Goal: Information Seeking & Learning: Learn about a topic

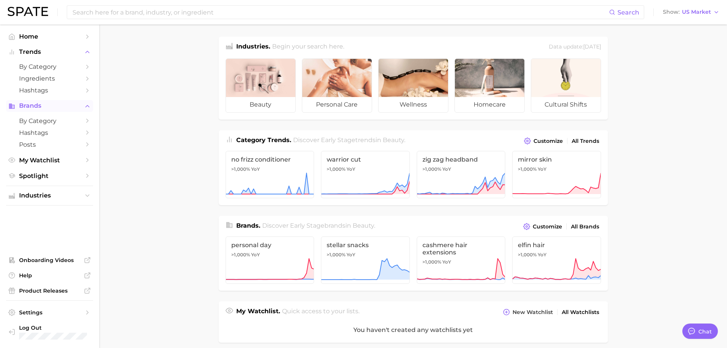
click at [68, 105] on span "Brands" at bounding box center [49, 105] width 61 height 7
click at [61, 119] on span "by Category" at bounding box center [49, 120] width 61 height 7
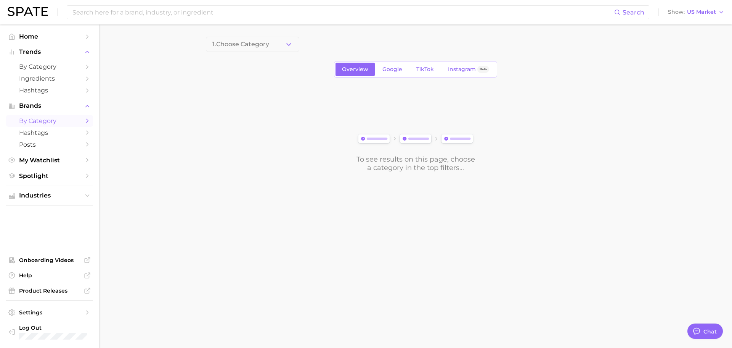
click at [280, 53] on div "1. Choose Category Overview Google TikTok Instagram Beta To see results on this…" at bounding box center [416, 104] width 420 height 135
click at [280, 50] on button "1. Choose Category" at bounding box center [252, 44] width 93 height 15
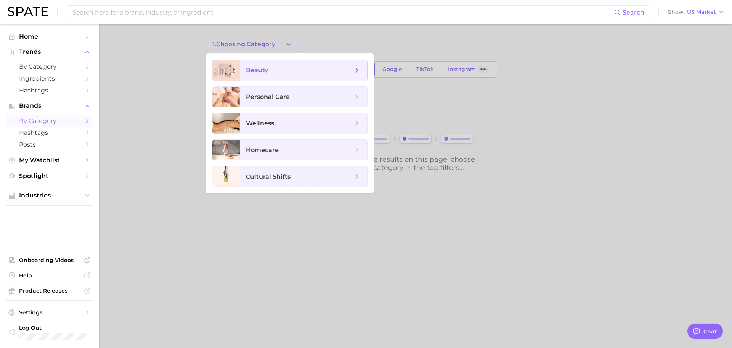
click at [278, 69] on span "beauty" at bounding box center [299, 70] width 107 height 8
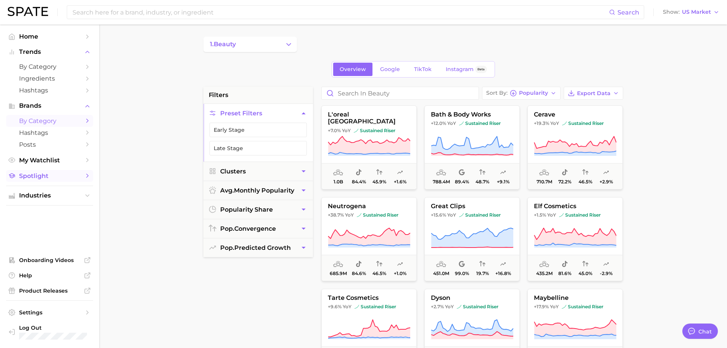
click at [62, 175] on span "Spotlight" at bounding box center [49, 175] width 61 height 7
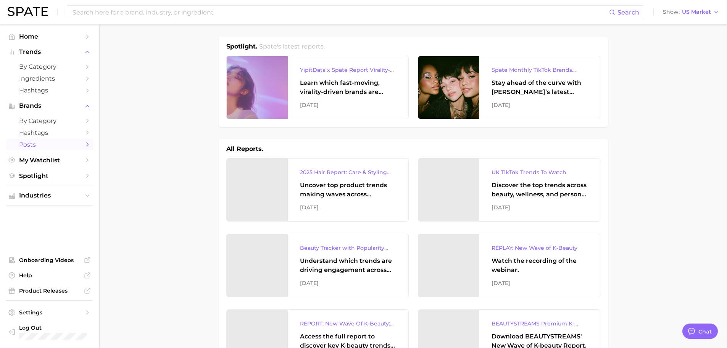
click at [72, 147] on span "Posts" at bounding box center [49, 144] width 61 height 7
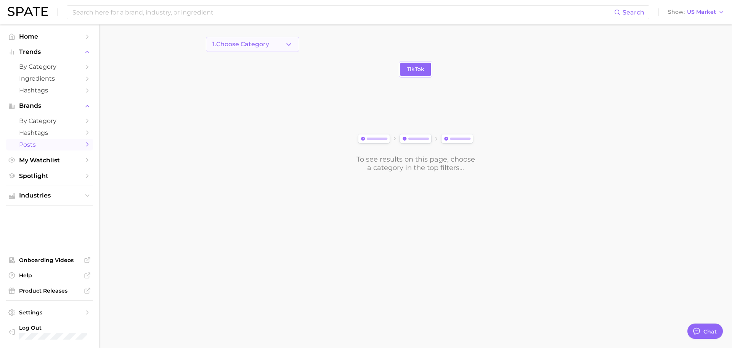
click at [250, 48] on button "1. Choose Category" at bounding box center [252, 44] width 93 height 15
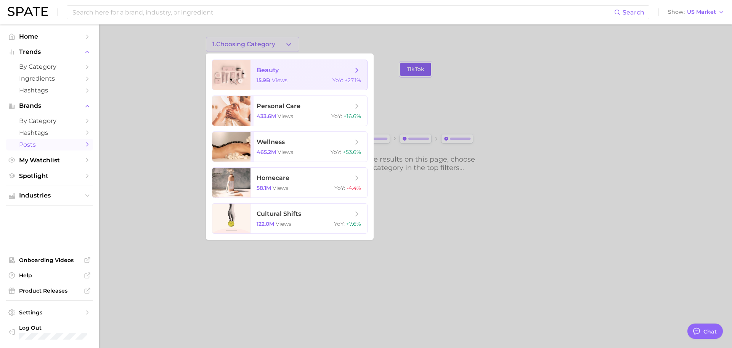
click at [260, 82] on span "15.9b" at bounding box center [264, 80] width 14 height 7
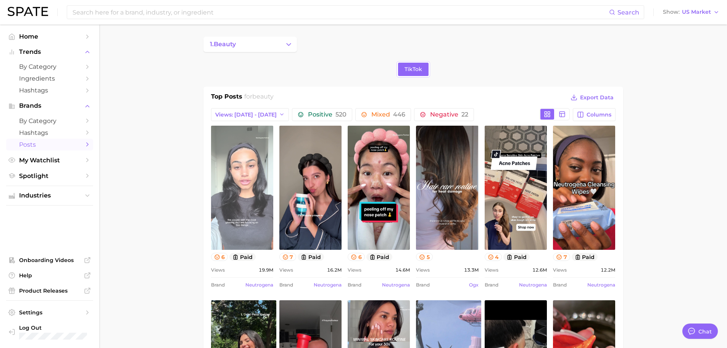
click at [249, 188] on link "view post on TikTok" at bounding box center [242, 188] width 62 height 124
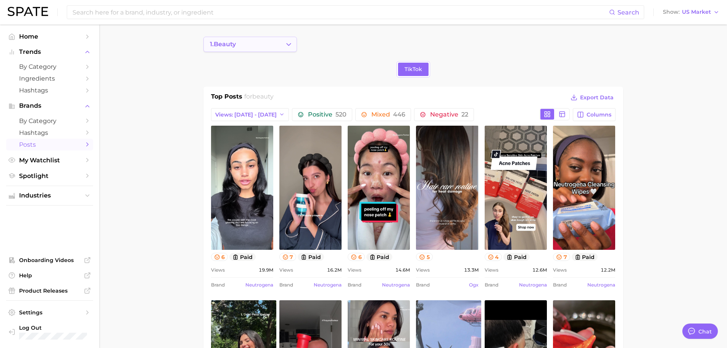
click at [264, 49] on button "1. beauty" at bounding box center [249, 44] width 93 height 15
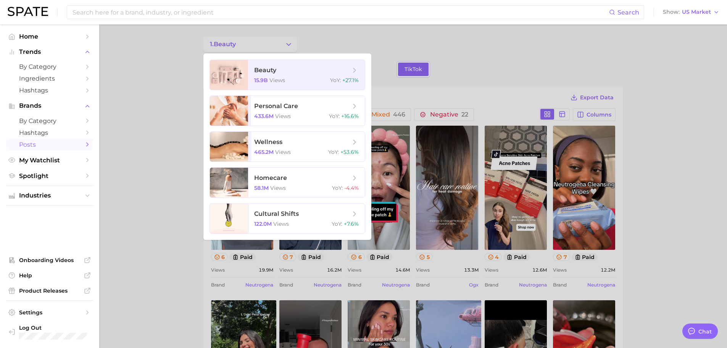
click at [368, 46] on div at bounding box center [363, 174] width 727 height 348
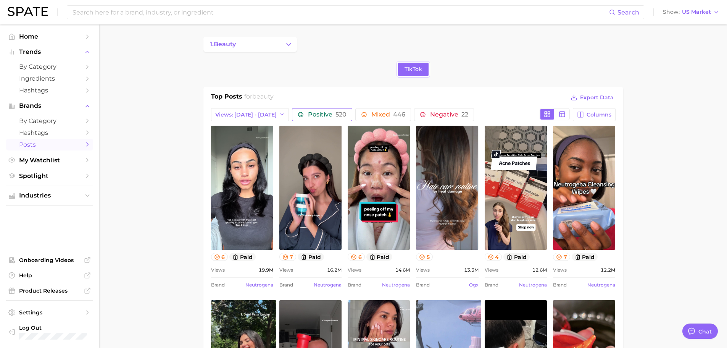
click at [308, 115] on span "Positive 520" at bounding box center [327, 114] width 39 height 6
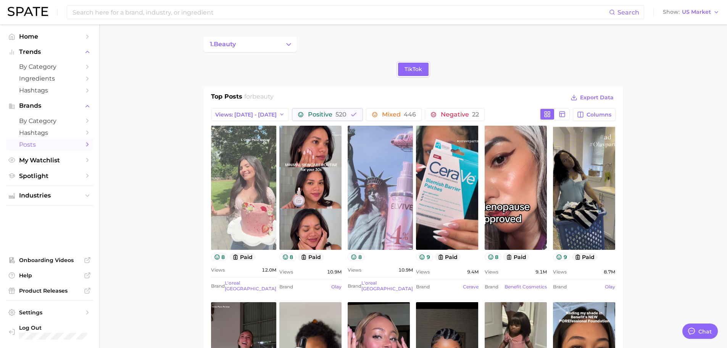
click at [250, 178] on link "view post on TikTok" at bounding box center [243, 188] width 65 height 124
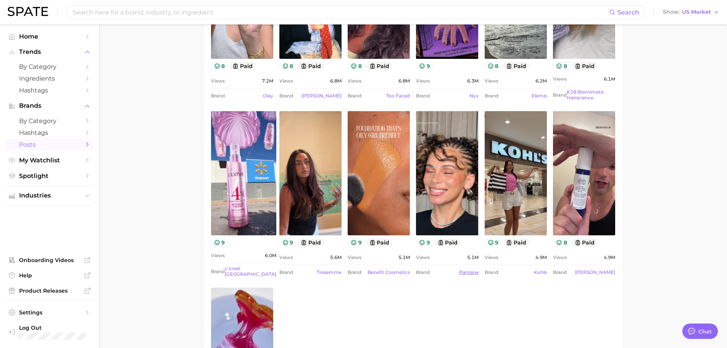
scroll to position [610, 0]
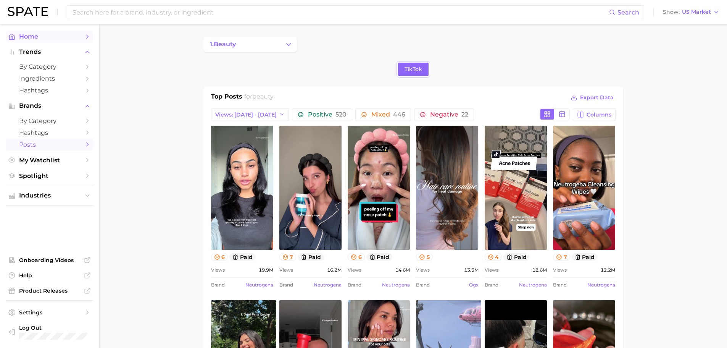
click at [46, 41] on link "Home" at bounding box center [49, 37] width 87 height 12
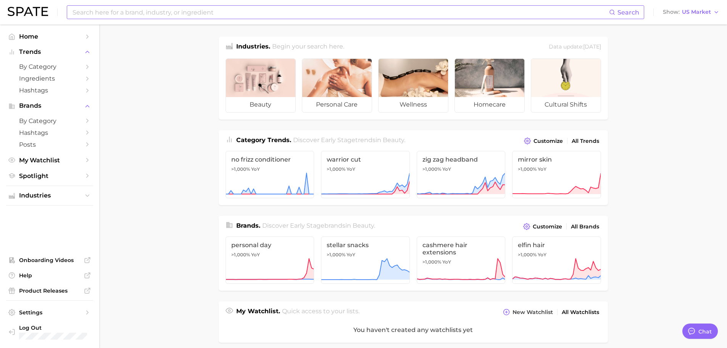
click at [175, 6] on input at bounding box center [340, 12] width 537 height 13
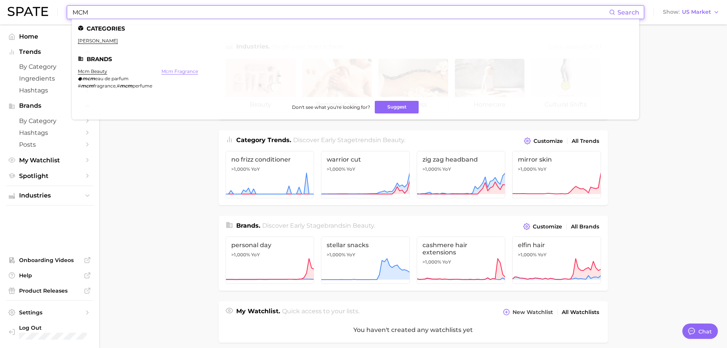
type input "MCM"
click at [176, 71] on link "mcm fragrance" at bounding box center [179, 71] width 37 height 6
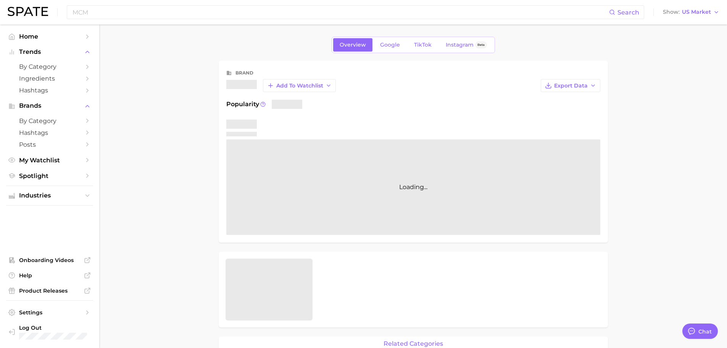
type textarea "x"
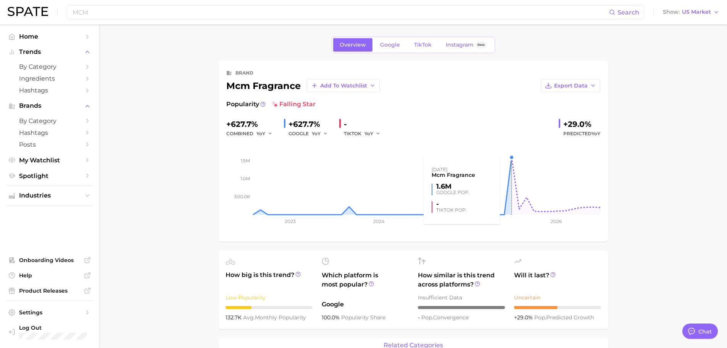
click at [511, 157] on rect at bounding box center [413, 176] width 374 height 76
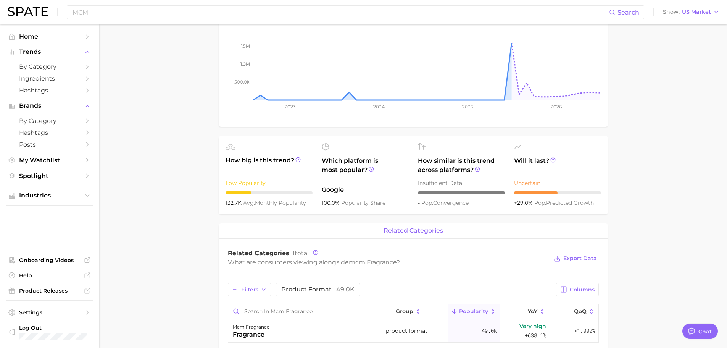
scroll to position [68, 0]
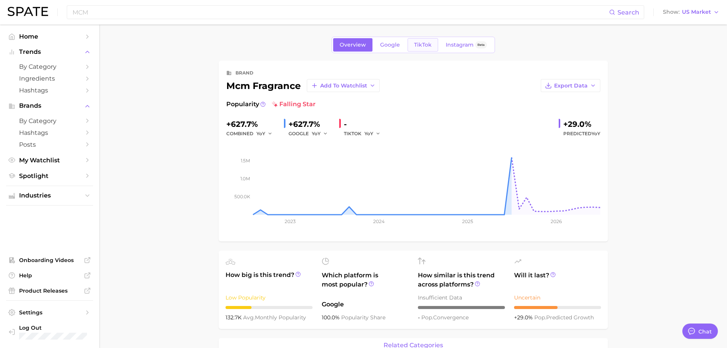
click at [412, 45] on link "TikTok" at bounding box center [422, 44] width 31 height 13
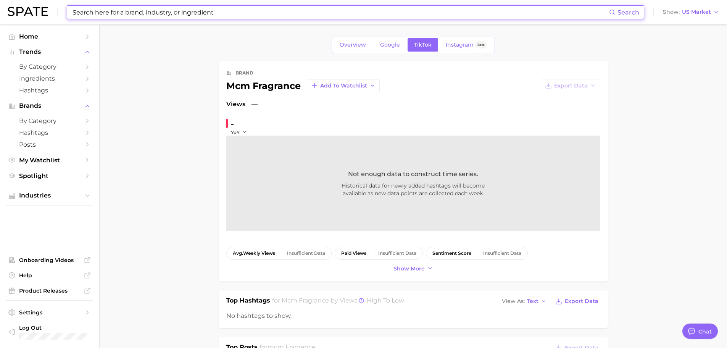
click at [200, 8] on input at bounding box center [340, 12] width 537 height 13
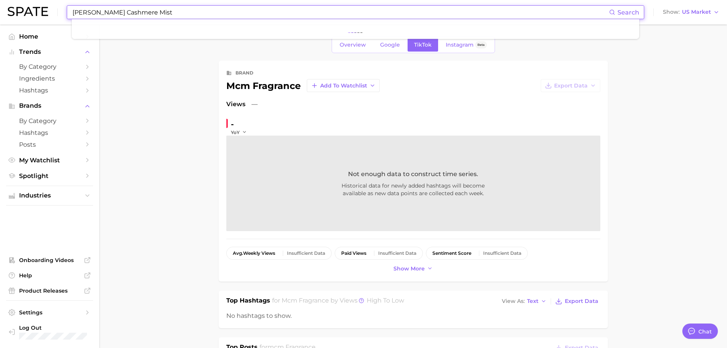
type input "[PERSON_NAME] Cashmere Mist"
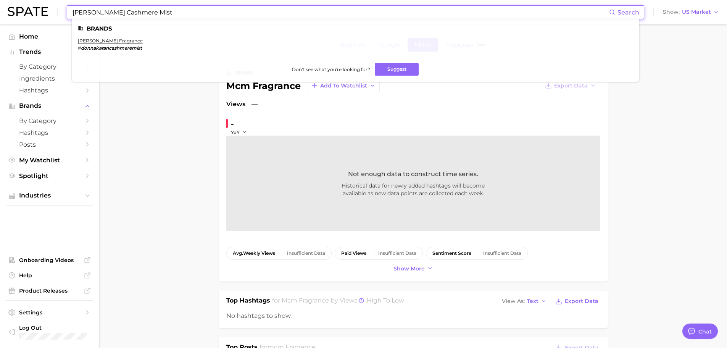
click at [106, 48] on em "donnakarancashmeremist" at bounding box center [111, 48] width 61 height 6
click at [111, 37] on ul "[PERSON_NAME] [PERSON_NAME] fragrance # donnakarancashmeremist Don't see what y…" at bounding box center [355, 50] width 567 height 63
click at [115, 41] on link "[PERSON_NAME] fragrance" at bounding box center [110, 41] width 65 height 6
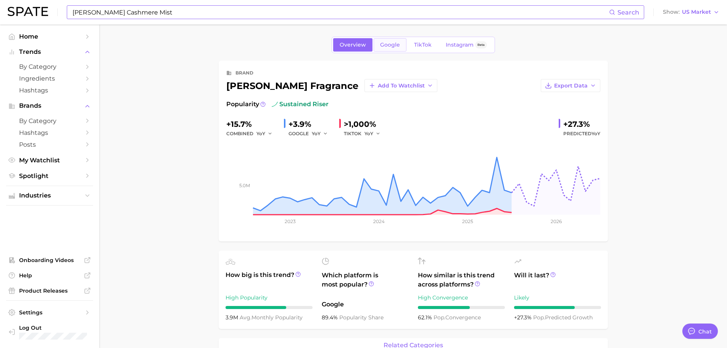
click at [399, 45] on link "Google" at bounding box center [389, 44] width 33 height 13
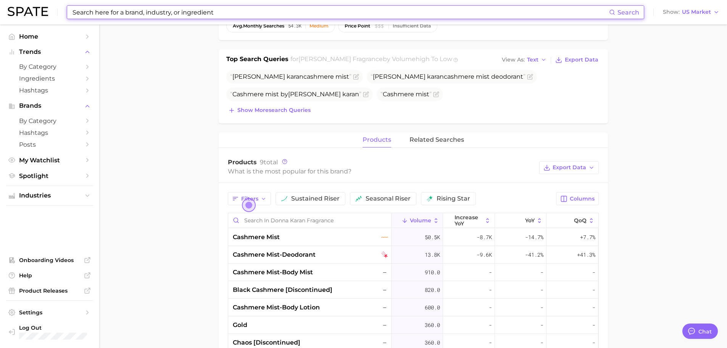
scroll to position [191, 0]
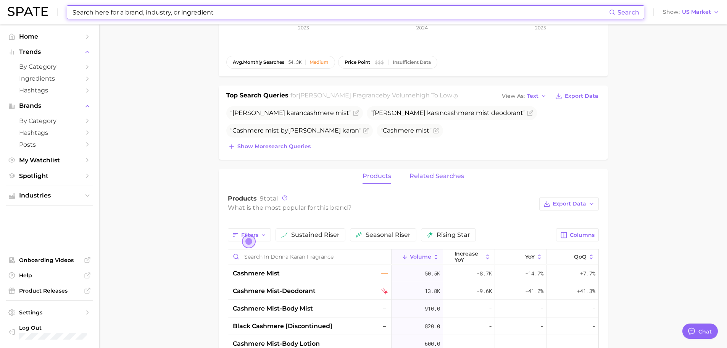
click at [428, 177] on span "related searches" at bounding box center [436, 175] width 55 height 7
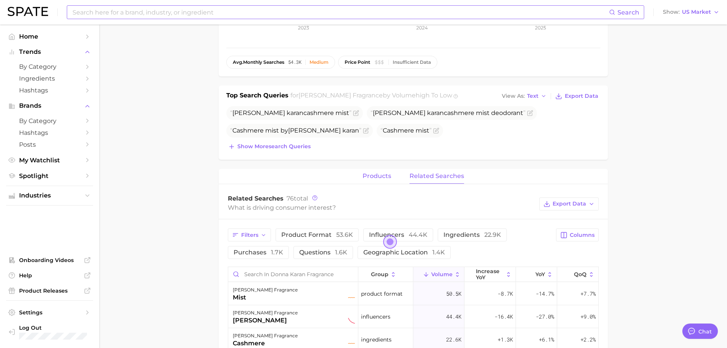
click at [387, 176] on span "products" at bounding box center [376, 175] width 29 height 7
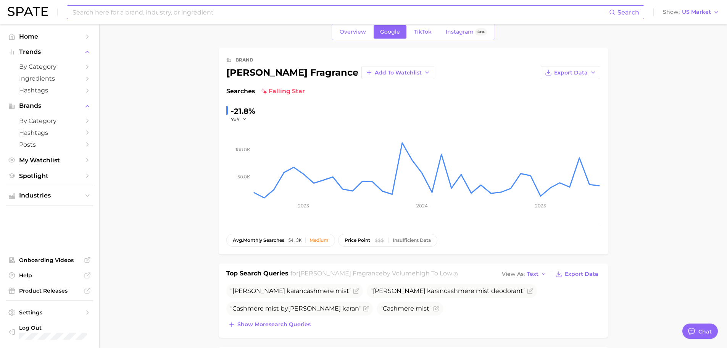
scroll to position [0, 0]
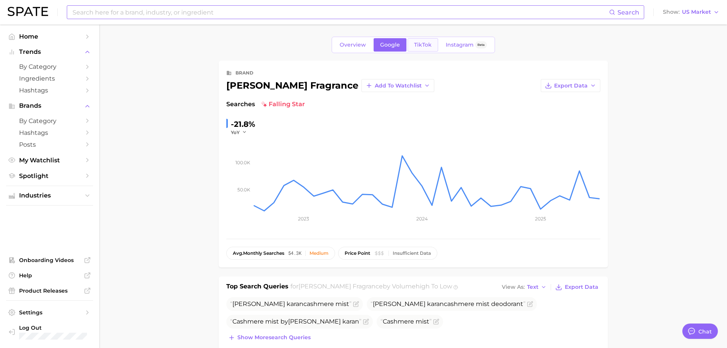
click at [408, 50] on link "TikTok" at bounding box center [422, 44] width 31 height 13
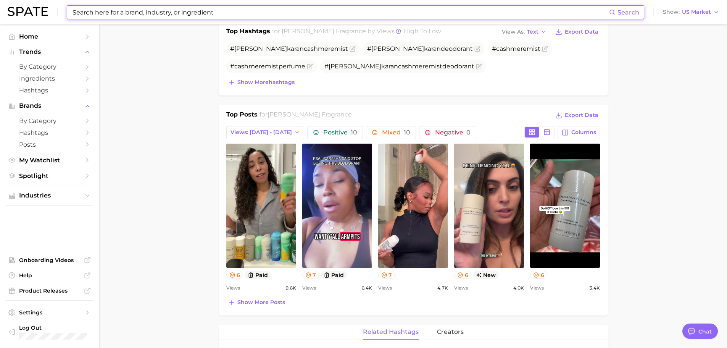
scroll to position [305, 0]
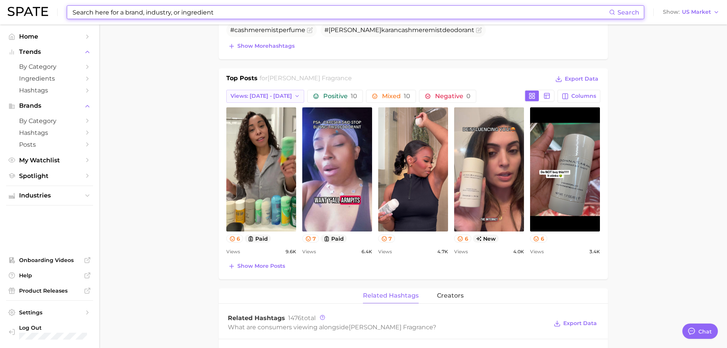
click at [294, 97] on icon "button" at bounding box center [297, 96] width 6 height 6
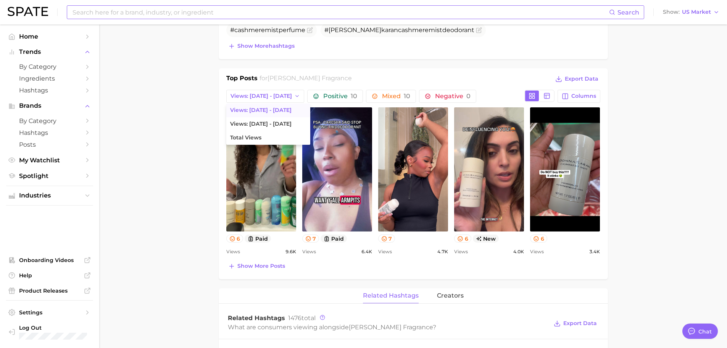
click at [346, 87] on div "Top Posts for [PERSON_NAME] fragrance Export Data Views: [DATE] - [DATE] Views:…" at bounding box center [413, 173] width 374 height 198
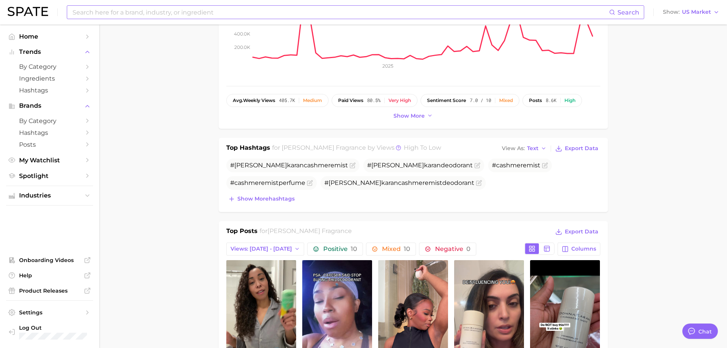
scroll to position [0, 0]
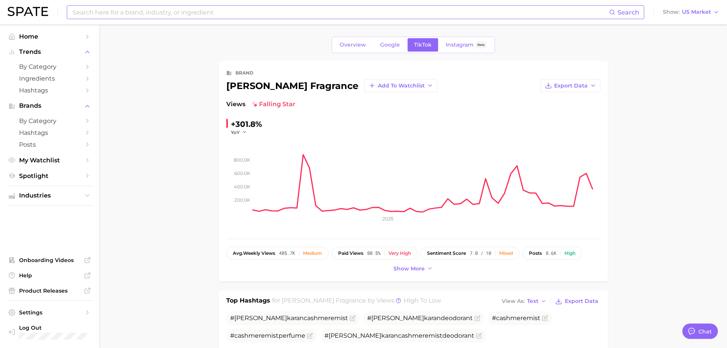
click at [254, 17] on input at bounding box center [340, 12] width 537 height 13
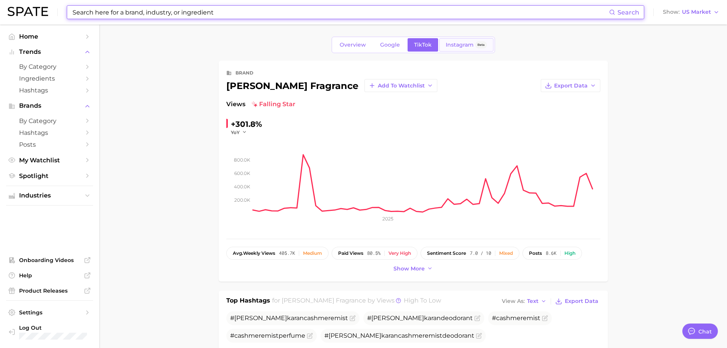
click at [469, 44] on span "Instagram" at bounding box center [460, 45] width 28 height 6
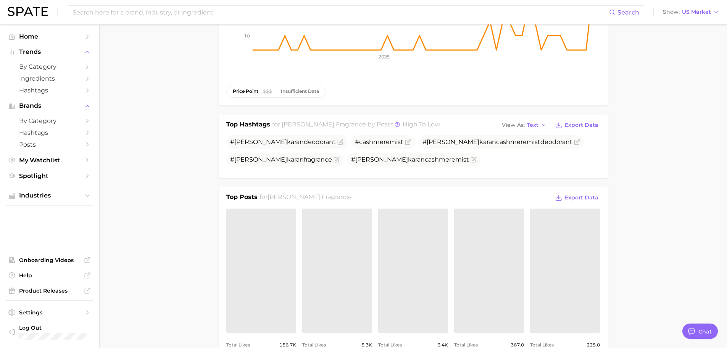
scroll to position [267, 0]
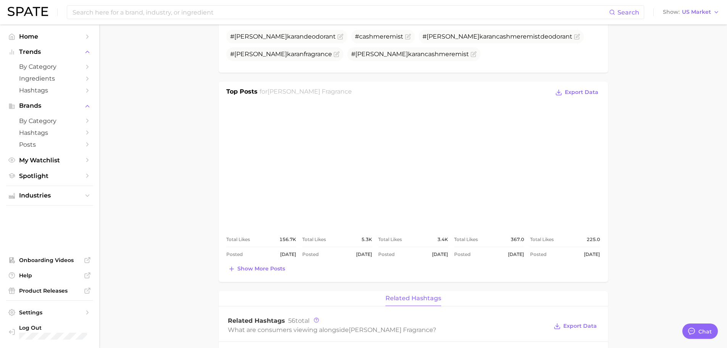
click at [410, 174] on link "view post on Instagram" at bounding box center [413, 165] width 70 height 124
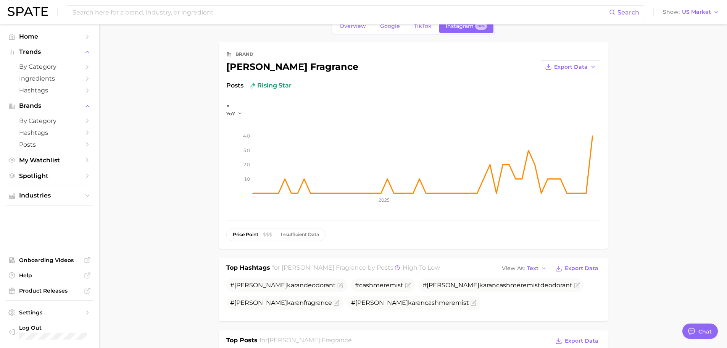
scroll to position [0, 0]
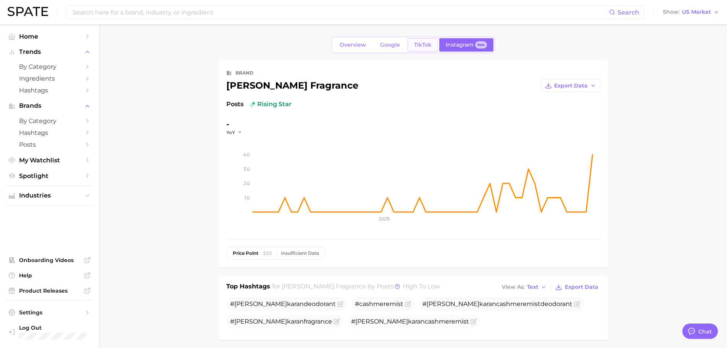
click at [413, 48] on link "TikTok" at bounding box center [422, 44] width 31 height 13
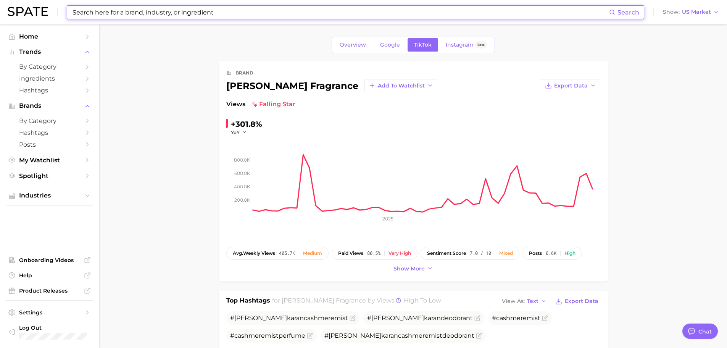
click at [388, 14] on input at bounding box center [340, 12] width 537 height 13
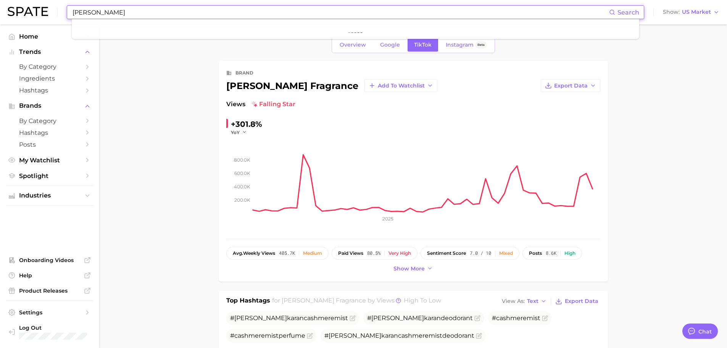
type input "[PERSON_NAME]"
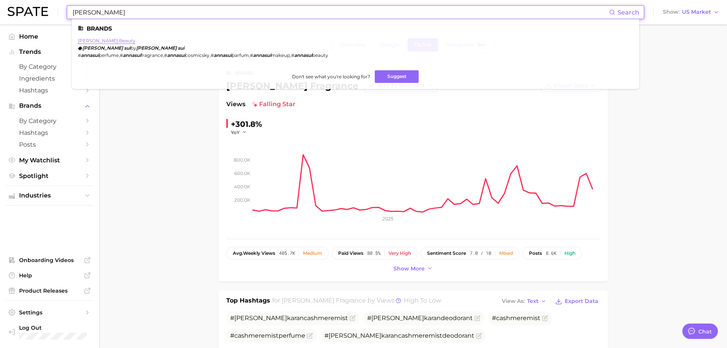
click at [104, 42] on link "[PERSON_NAME] beauty" at bounding box center [107, 41] width 58 height 6
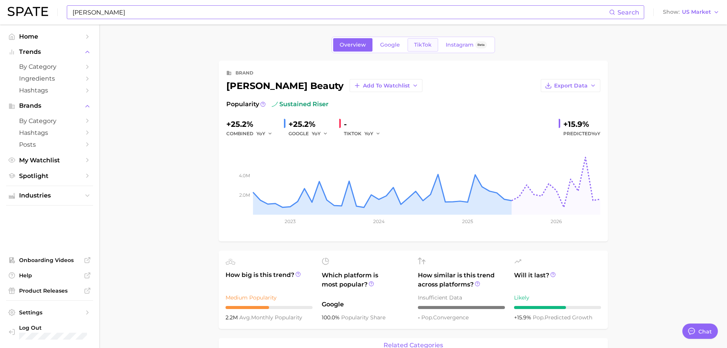
click at [420, 44] on span "TikTok" at bounding box center [423, 45] width 18 height 6
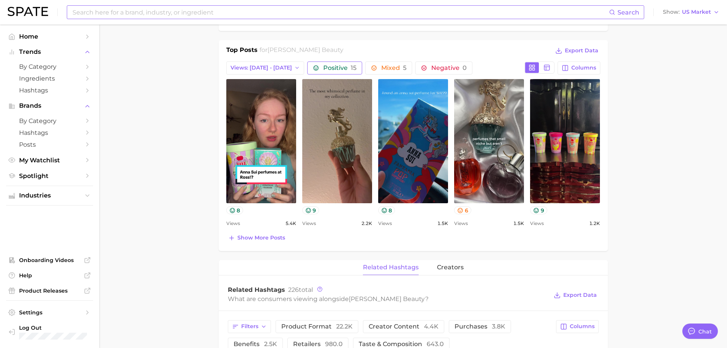
click at [334, 64] on button "Positive 15" at bounding box center [334, 67] width 55 height 13
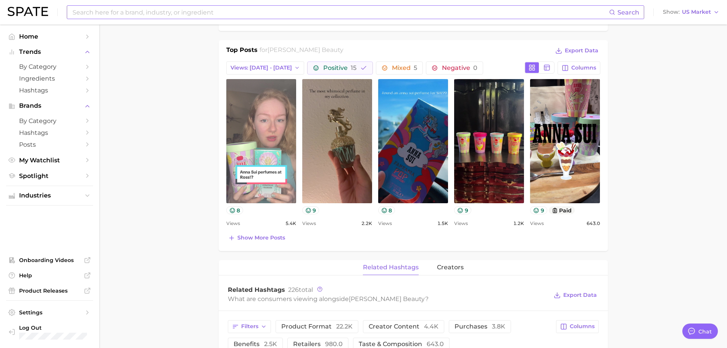
click at [260, 125] on link "view post on TikTok" at bounding box center [261, 141] width 70 height 124
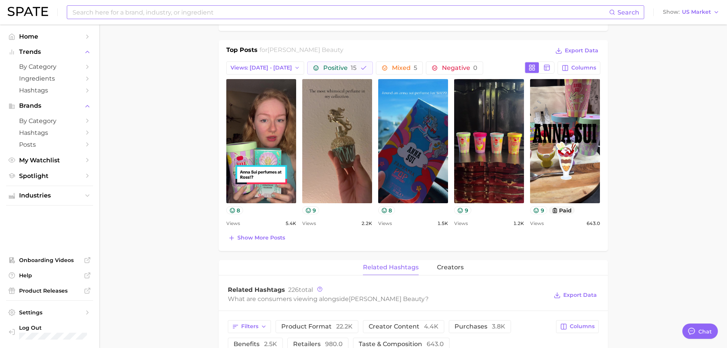
click at [191, 9] on input at bounding box center [340, 12] width 537 height 13
type input "DKNY Be Delicious"
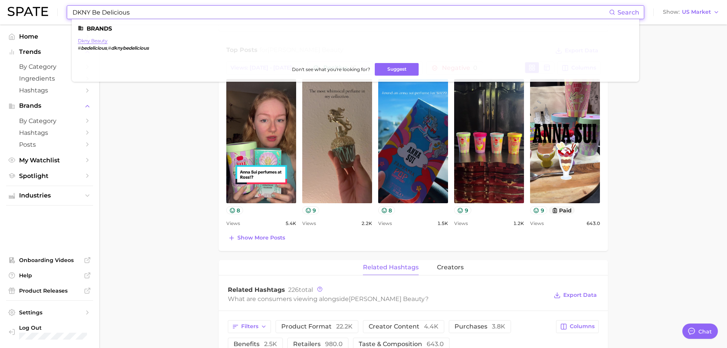
click at [103, 40] on link "dkny beauty" at bounding box center [93, 41] width 30 height 6
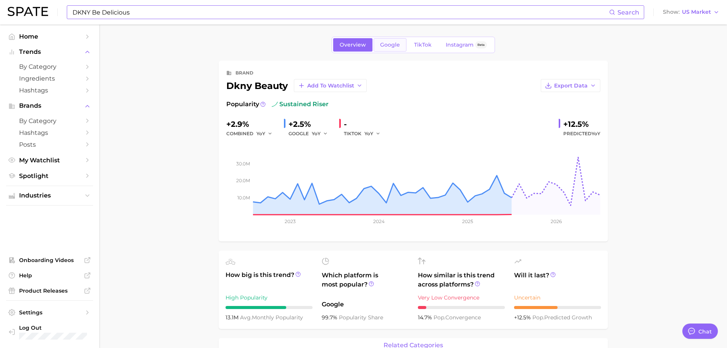
click at [401, 47] on link "Google" at bounding box center [389, 44] width 33 height 13
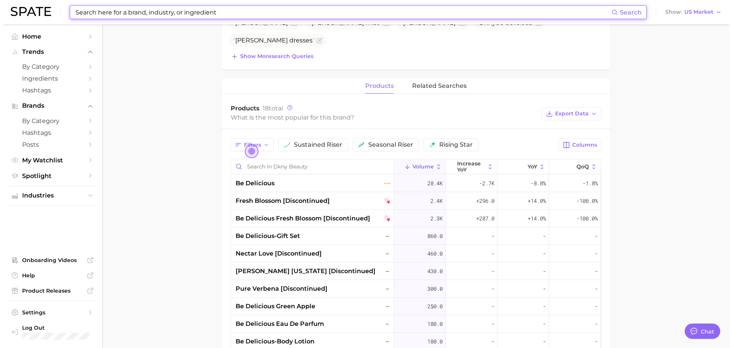
scroll to position [381, 0]
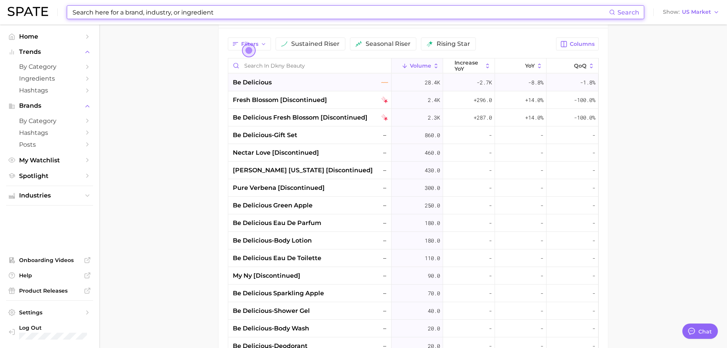
click at [252, 88] on div "be delicious" at bounding box center [309, 83] width 163 height 18
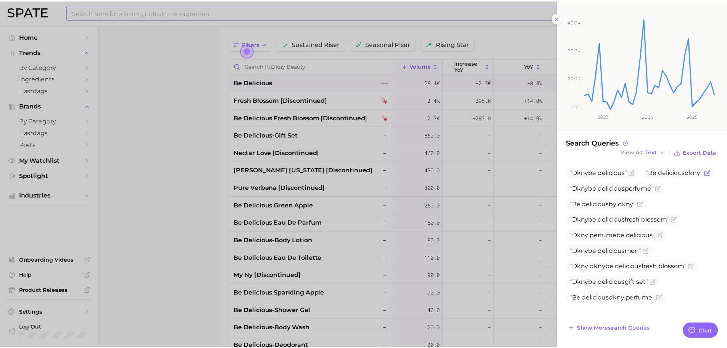
scroll to position [0, 0]
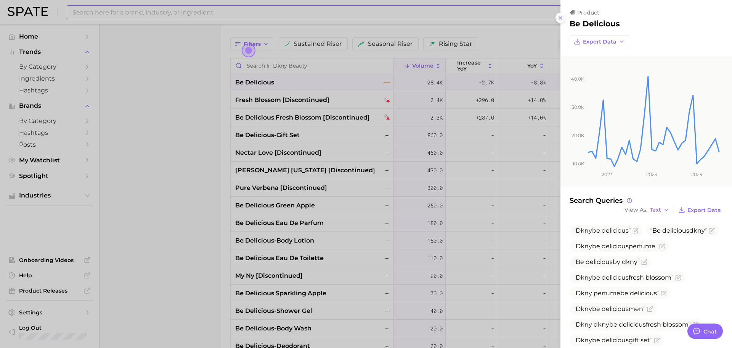
click at [483, 23] on div at bounding box center [366, 174] width 732 height 348
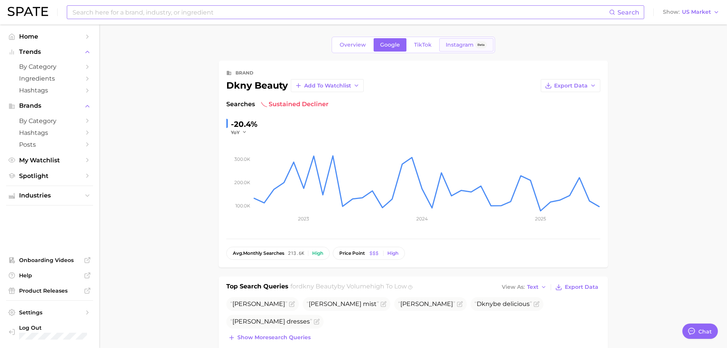
click at [469, 48] on link "Instagram Beta" at bounding box center [466, 44] width 54 height 13
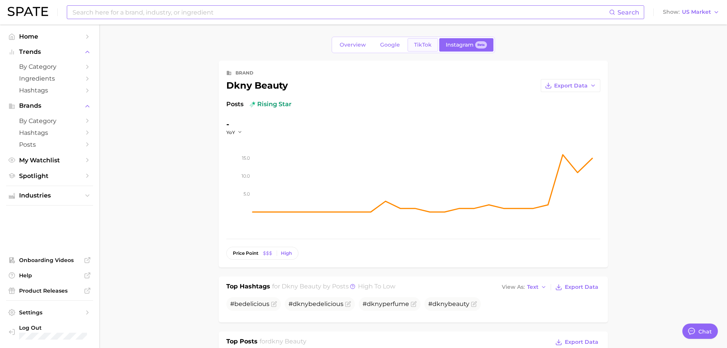
click at [422, 46] on span "TikTok" at bounding box center [423, 45] width 18 height 6
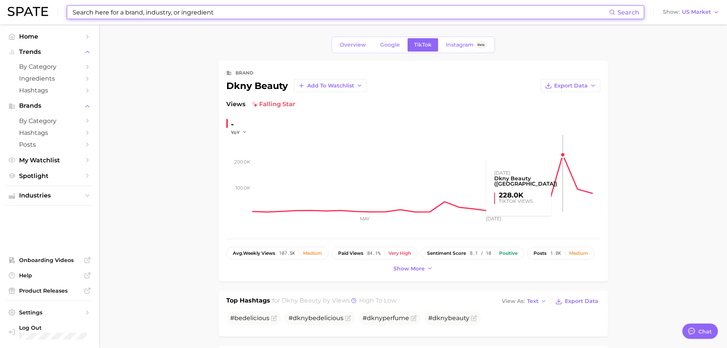
click at [563, 159] on rect at bounding box center [426, 173] width 347 height 76
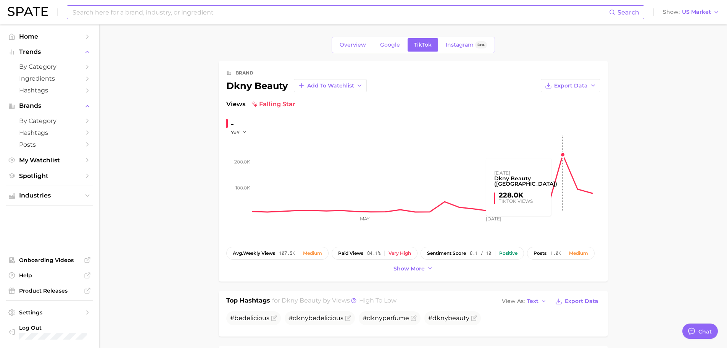
click at [563, 154] on rect at bounding box center [426, 173] width 347 height 76
click at [563, 156] on rect at bounding box center [426, 173] width 347 height 76
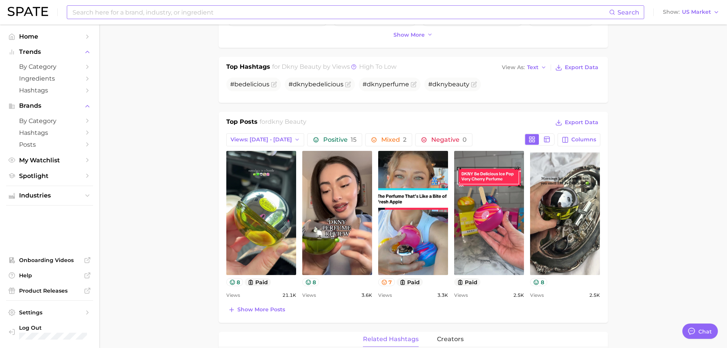
scroll to position [267, 0]
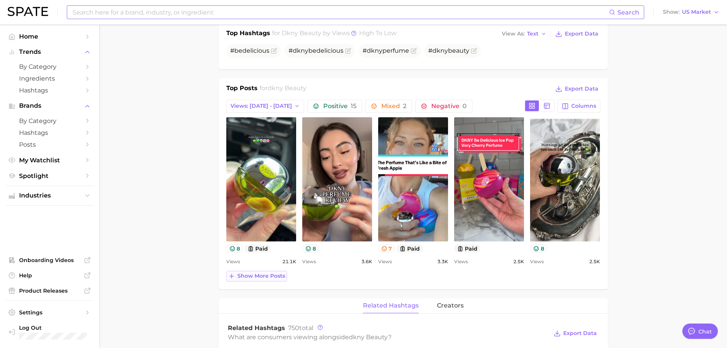
click at [246, 277] on span "Show more posts" at bounding box center [261, 275] width 48 height 6
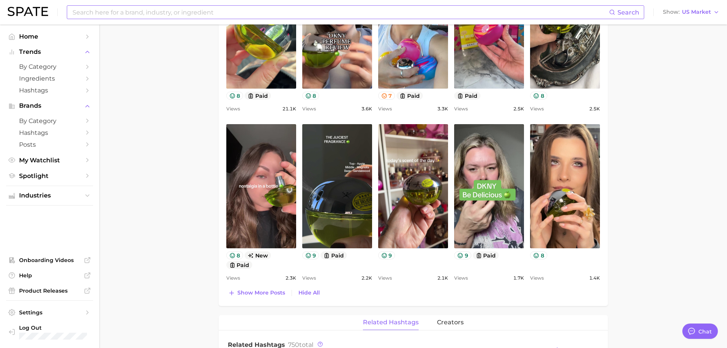
scroll to position [572, 0]
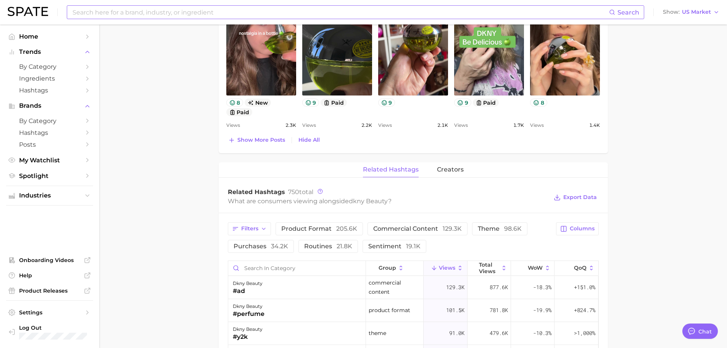
click at [225, 17] on input at bounding box center [340, 12] width 537 height 13
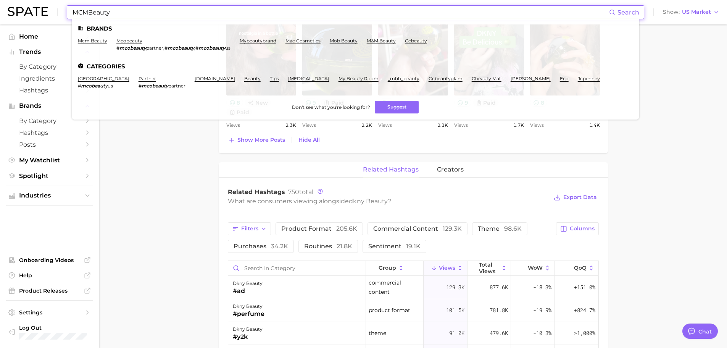
click at [91, 11] on input "MCMBeauty" at bounding box center [340, 12] width 537 height 13
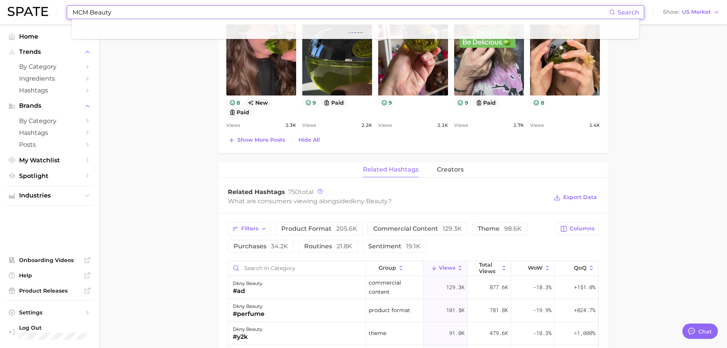
type input "MCM Beauty"
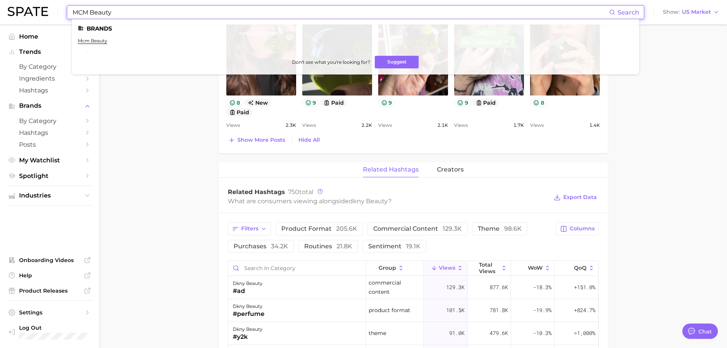
click at [628, 13] on span "Search" at bounding box center [628, 12] width 22 height 7
click at [101, 37] on ul "Brands mcm beauty Don't see what you're looking for? Suggest" at bounding box center [355, 46] width 567 height 55
click at [101, 39] on link "mcm beauty" at bounding box center [92, 41] width 29 height 6
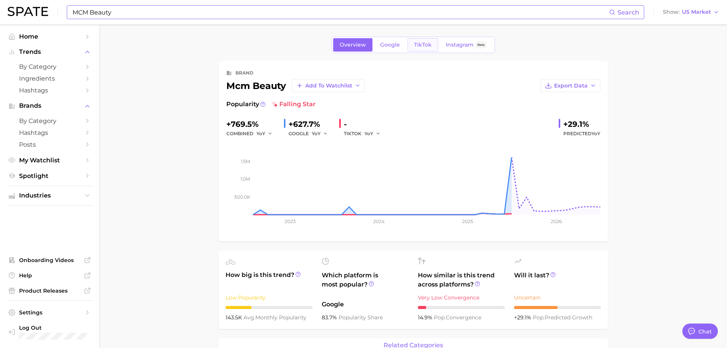
click at [427, 43] on span "TikTok" at bounding box center [423, 45] width 18 height 6
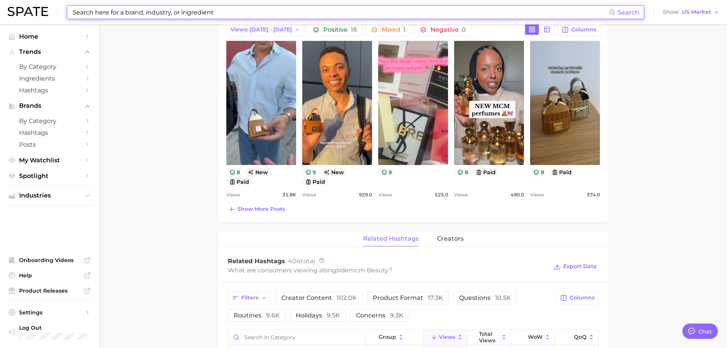
scroll to position [305, 0]
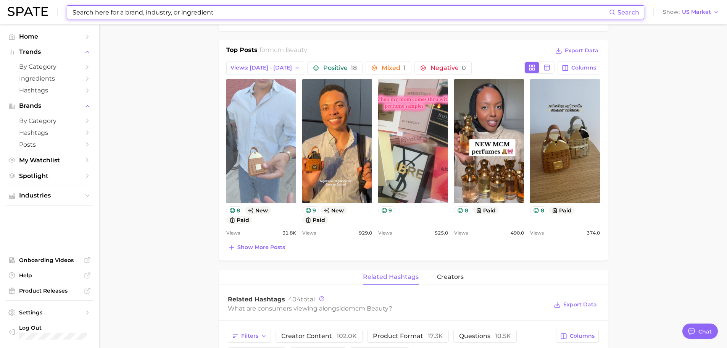
click at [291, 183] on link "view post on TikTok" at bounding box center [261, 141] width 70 height 124
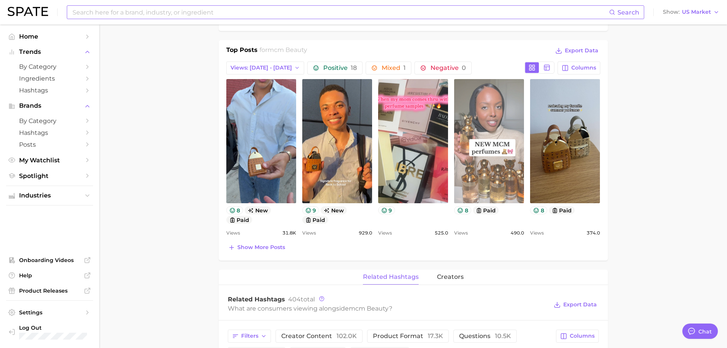
click at [496, 164] on link "view post on TikTok" at bounding box center [489, 141] width 70 height 124
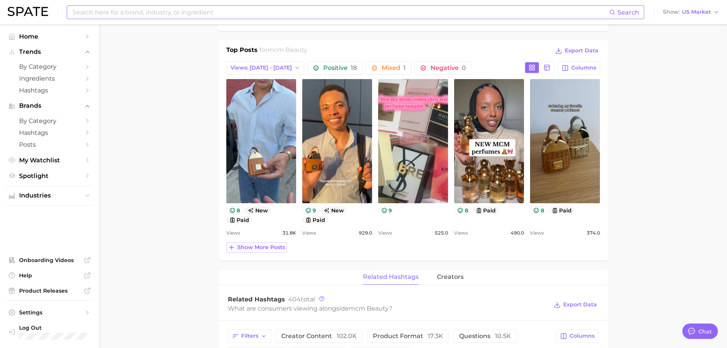
click at [281, 250] on span "Show more posts" at bounding box center [261, 247] width 48 height 6
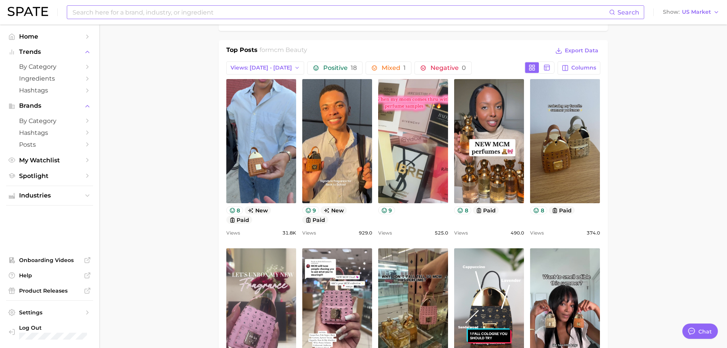
scroll to position [229, 0]
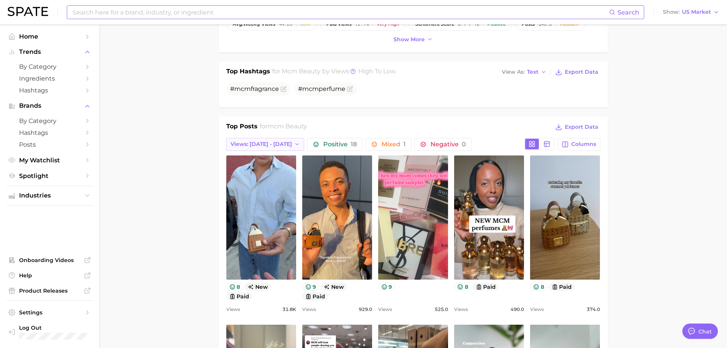
click at [279, 145] on button "Views: [DATE] - [DATE]" at bounding box center [265, 144] width 78 height 13
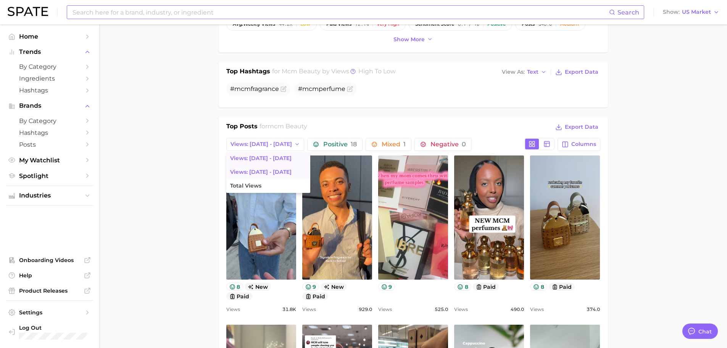
click at [275, 169] on span "Views: [DATE] - [DATE]" at bounding box center [260, 172] width 61 height 6
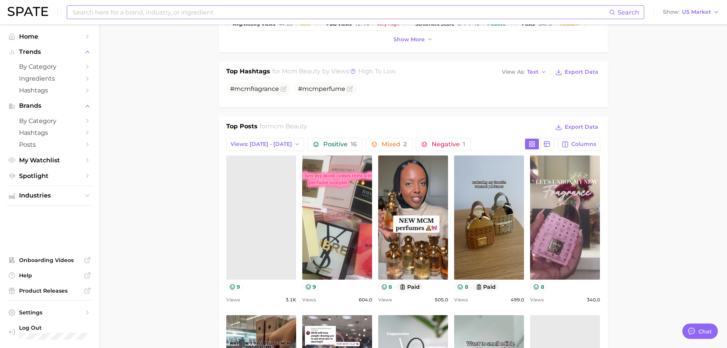
scroll to position [0, 0]
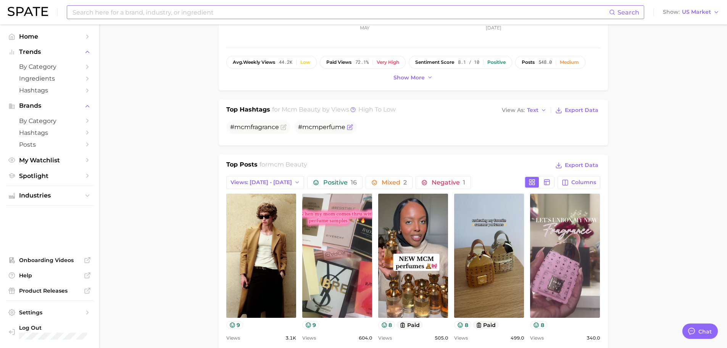
click at [328, 126] on span "# mcm perfume" at bounding box center [321, 126] width 47 height 7
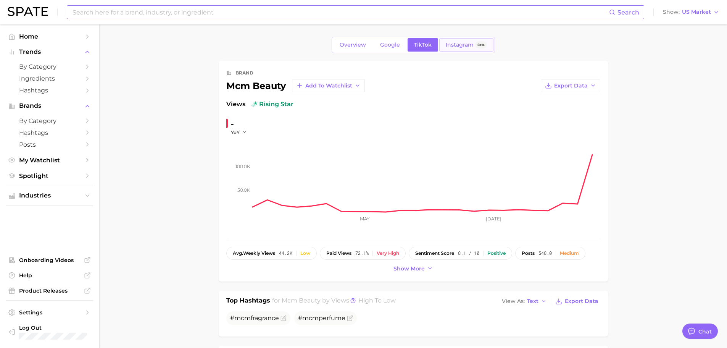
click at [456, 43] on span "Instagram" at bounding box center [460, 45] width 28 height 6
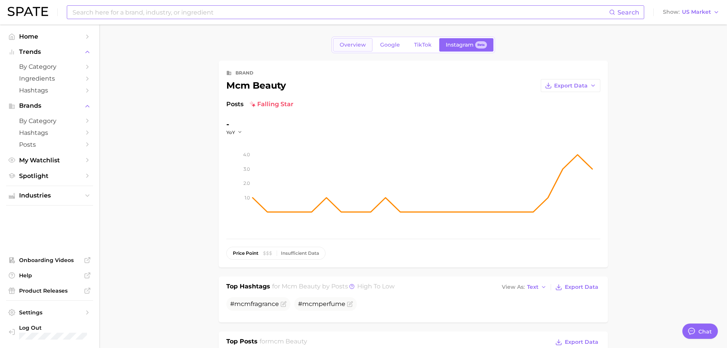
click at [354, 47] on span "Overview" at bounding box center [352, 45] width 26 height 6
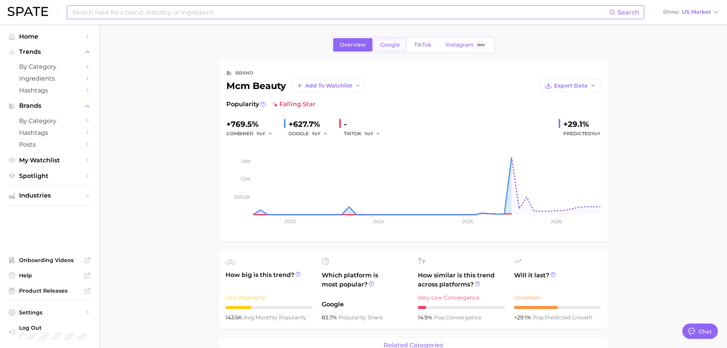
click at [405, 47] on link "Google" at bounding box center [389, 44] width 33 height 13
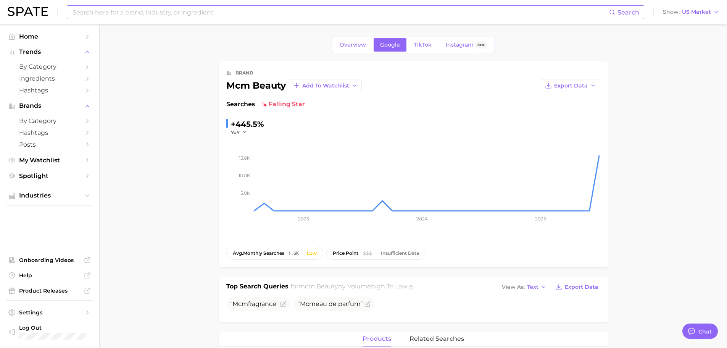
click at [353, 52] on div "Overview Google TikTok Instagram Beta" at bounding box center [412, 45] width 163 height 16
click at [355, 46] on span "Overview" at bounding box center [352, 45] width 26 height 6
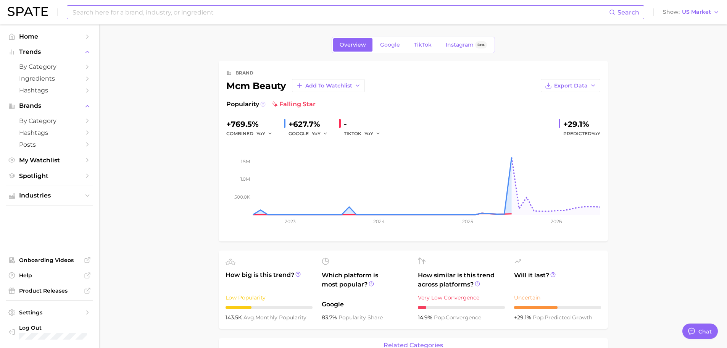
click at [262, 105] on icon at bounding box center [262, 103] width 5 height 5
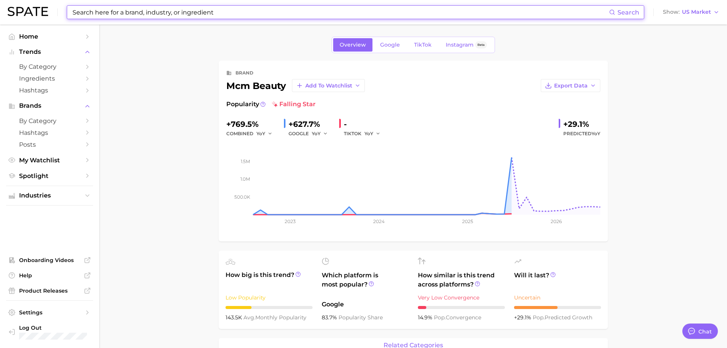
click at [198, 18] on input at bounding box center [340, 12] width 537 height 13
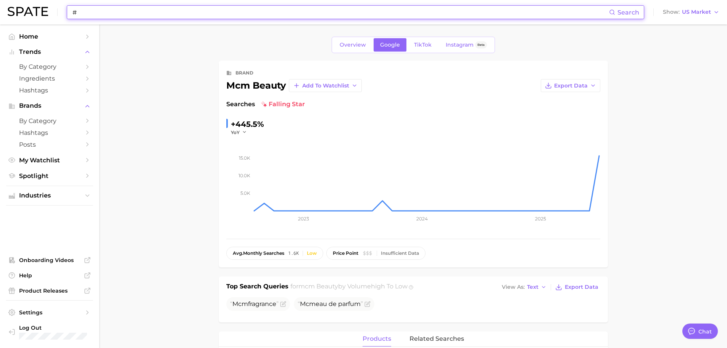
click at [111, 13] on input "#" at bounding box center [340, 12] width 537 height 13
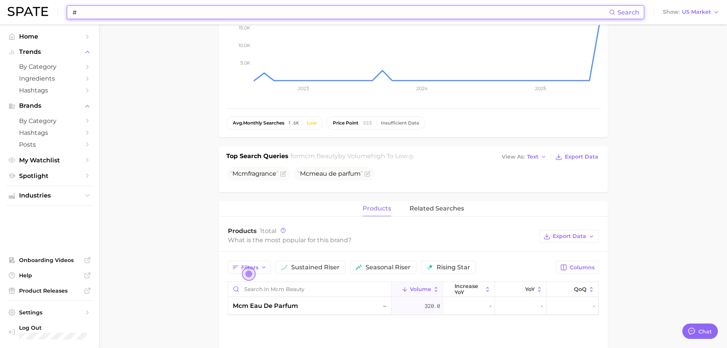
scroll to position [130, 0]
type input "#"
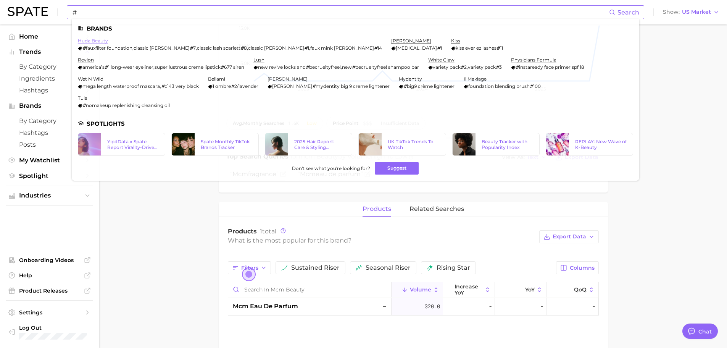
click at [95, 40] on link "huda beauty" at bounding box center [93, 41] width 30 height 6
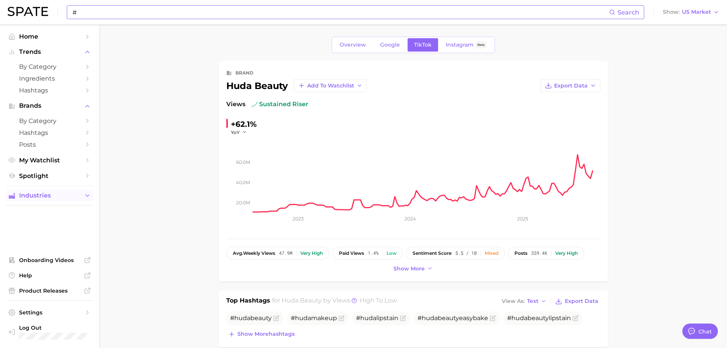
click at [71, 196] on span "Industries" at bounding box center [49, 195] width 61 height 7
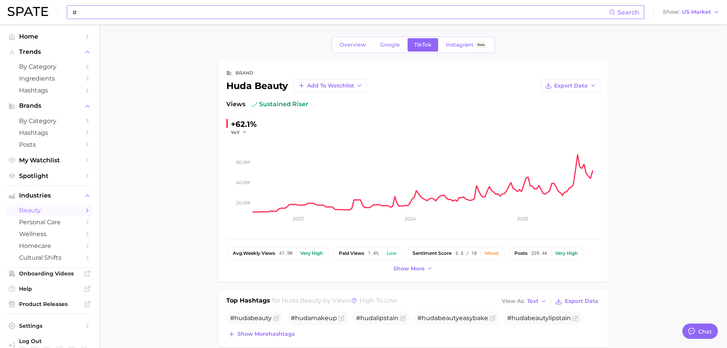
click at [65, 214] on link "beauty" at bounding box center [49, 210] width 87 height 12
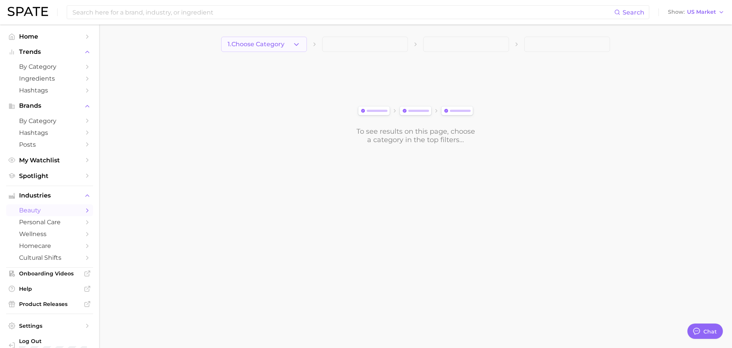
click at [295, 50] on button "1. Choose Category" at bounding box center [264, 44] width 86 height 15
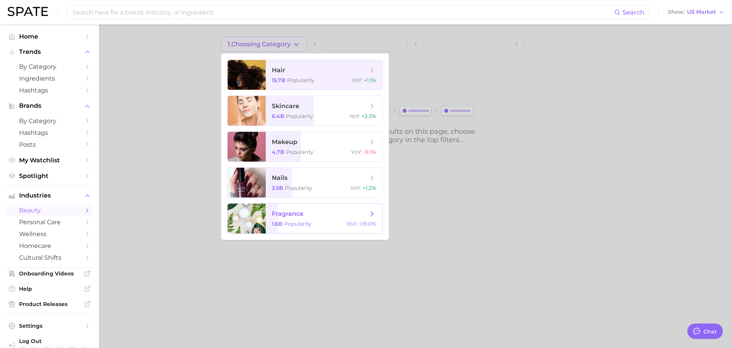
click at [311, 219] on span "fragrance 1.6b Popularity YoY : +19.0%" at bounding box center [324, 218] width 117 height 30
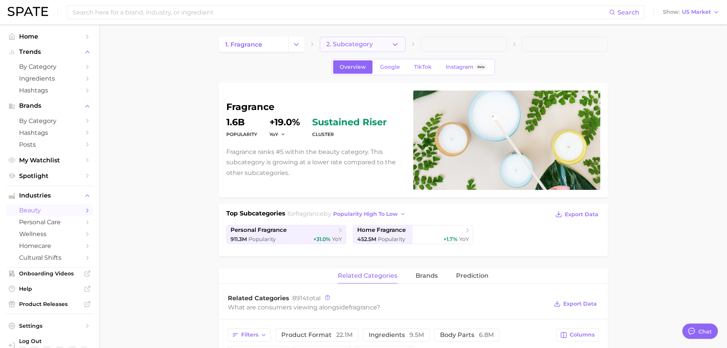
click at [363, 38] on button "2. Subcategory" at bounding box center [363, 44] width 86 height 15
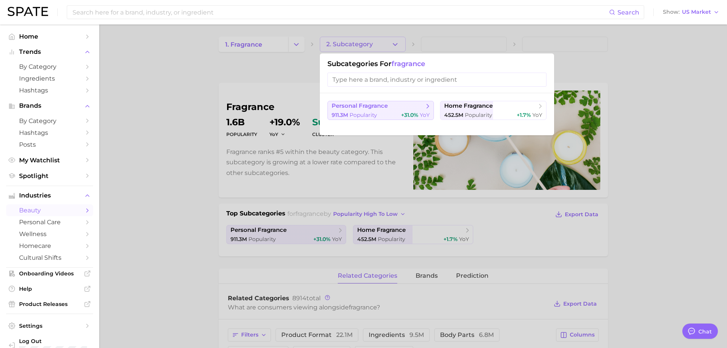
click at [398, 114] on div "911.3m Popularity +31.0% YoY" at bounding box center [380, 114] width 98 height 7
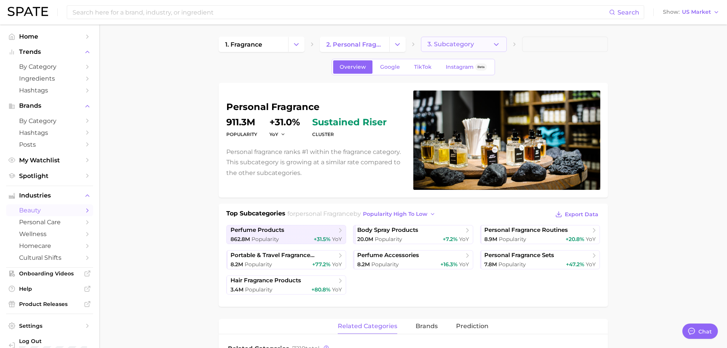
click at [462, 41] on span "3. Subcategory" at bounding box center [450, 44] width 47 height 7
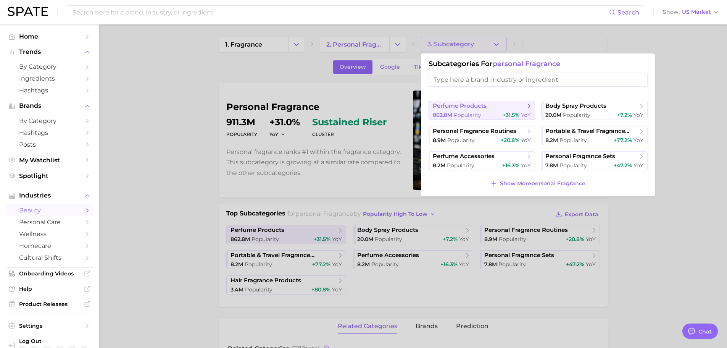
click at [526, 115] on span "YoY" at bounding box center [526, 114] width 10 height 7
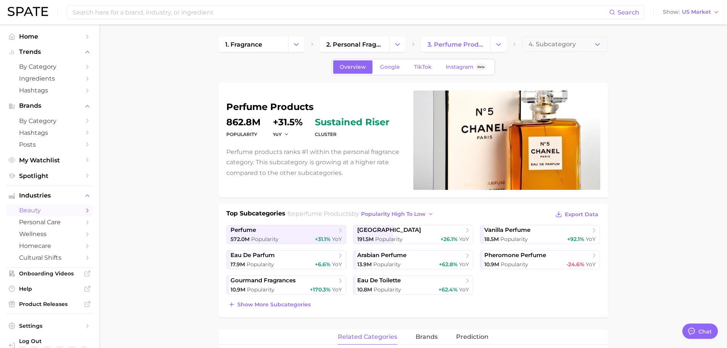
click at [567, 45] on span "4. Subcategory" at bounding box center [551, 44] width 47 height 7
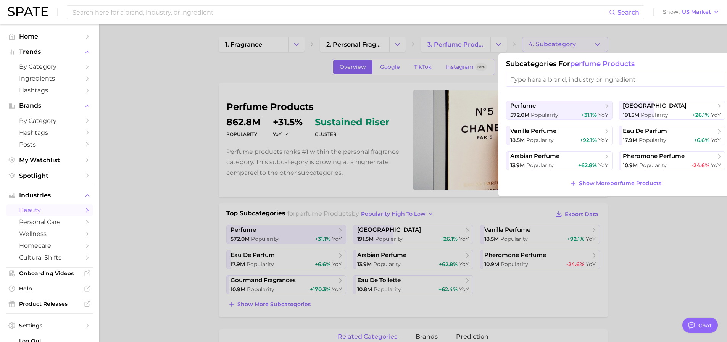
click at [685, 241] on div at bounding box center [363, 171] width 727 height 342
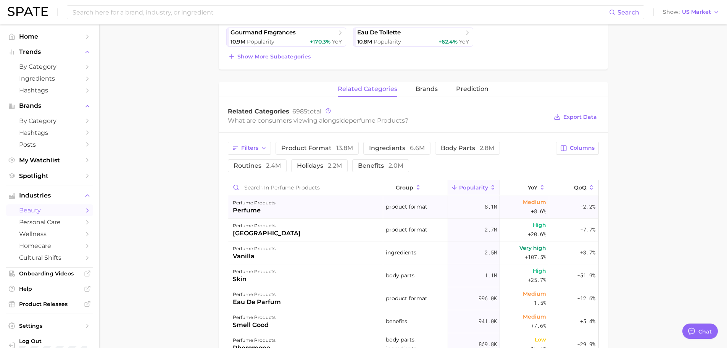
scroll to position [229, 0]
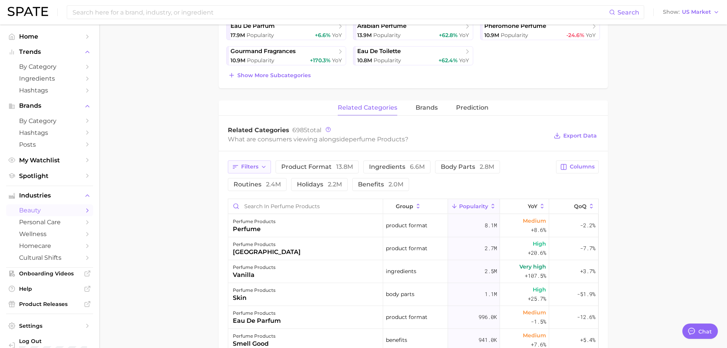
click at [252, 165] on span "Filters" at bounding box center [249, 166] width 17 height 6
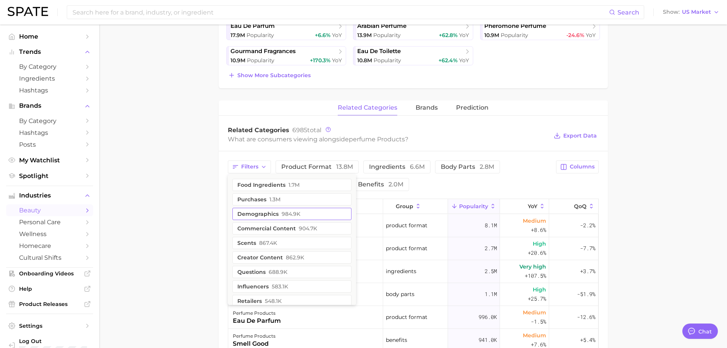
click at [274, 215] on button "demographics 984.9k" at bounding box center [291, 214] width 119 height 12
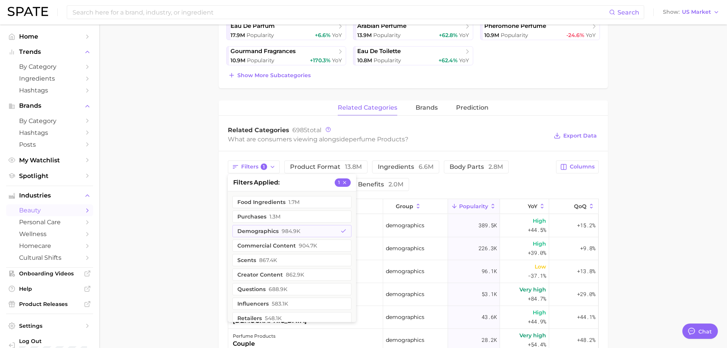
click at [500, 186] on div "Filters 1 filters applied 1 food ingredients 1.7m purchases 1.3m demographics 9…" at bounding box center [390, 175] width 324 height 31
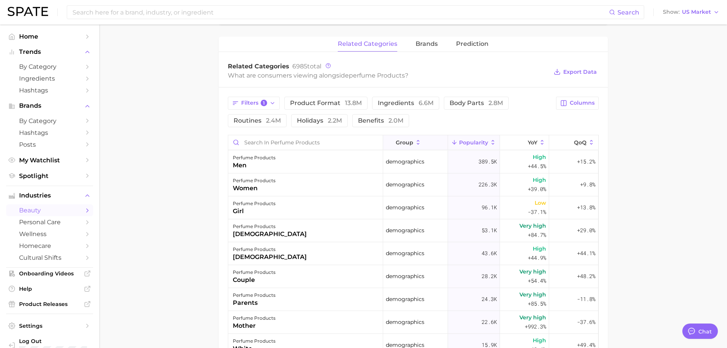
scroll to position [191, 0]
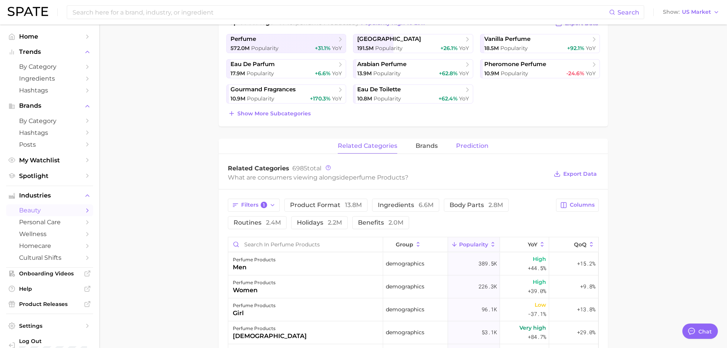
click at [456, 148] on span "Prediction" at bounding box center [472, 145] width 32 height 7
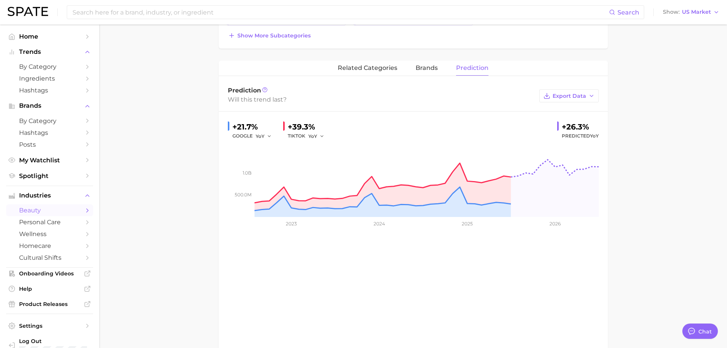
scroll to position [229, 0]
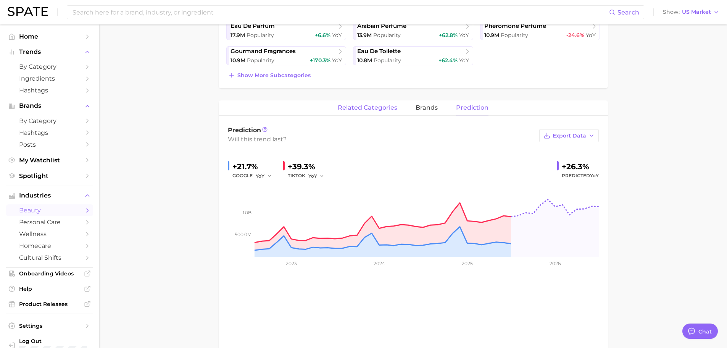
click at [357, 107] on span "related categories" at bounding box center [368, 107] width 60 height 7
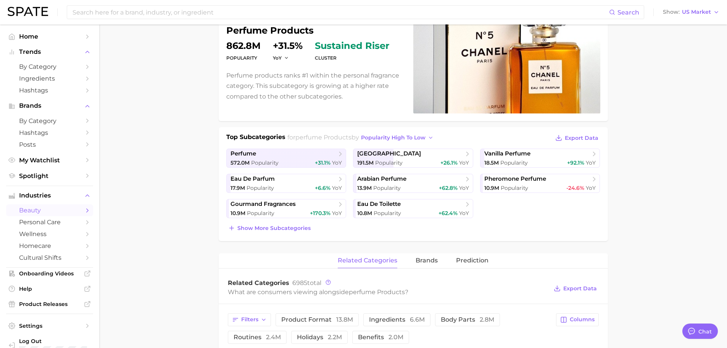
scroll to position [0, 0]
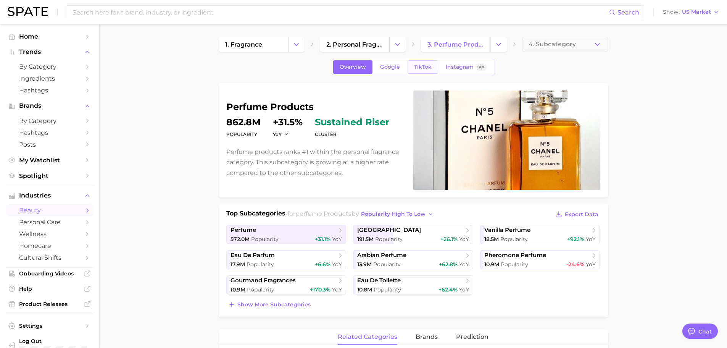
click at [422, 68] on span "TikTok" at bounding box center [423, 67] width 18 height 6
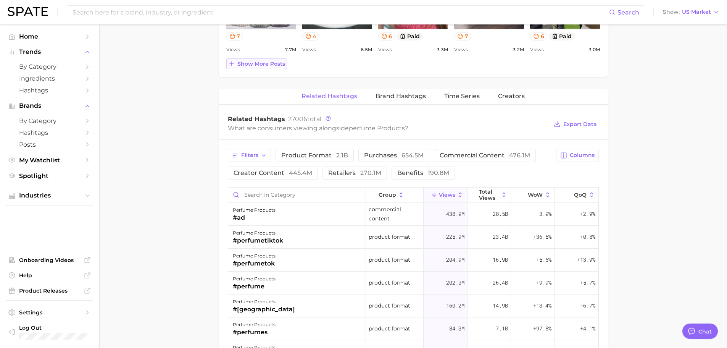
scroll to position [534, 0]
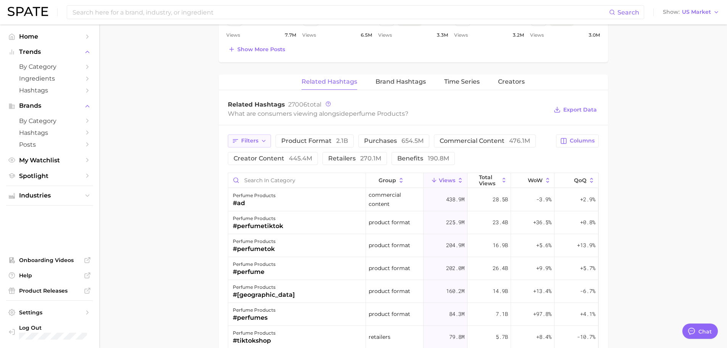
click at [265, 144] on button "Filters" at bounding box center [249, 140] width 43 height 13
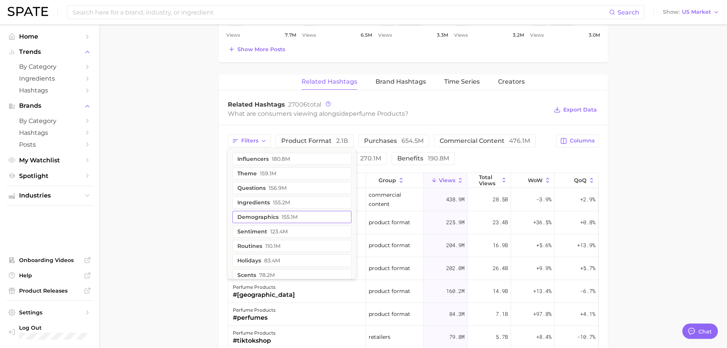
click at [262, 211] on button "demographics 155.1m" at bounding box center [291, 217] width 119 height 12
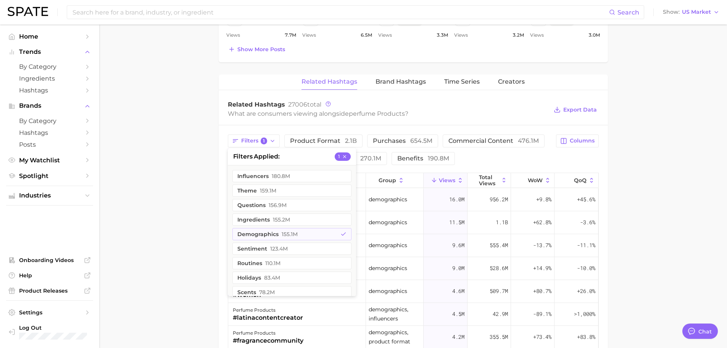
click at [201, 173] on main "1. fragrance 2. personal fragrance 3. perfume products 4. Subcategory Overview …" at bounding box center [413, 28] width 628 height 1077
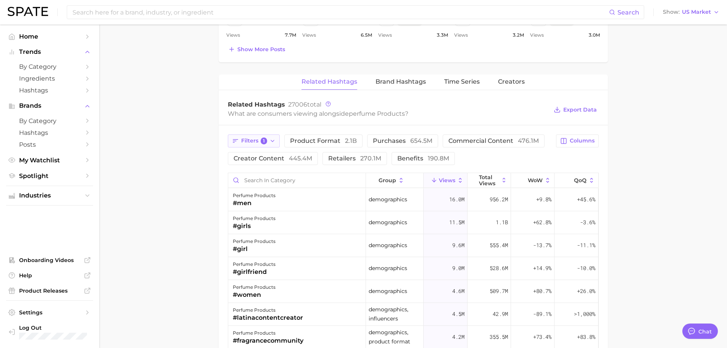
click at [267, 143] on button "Filters 1" at bounding box center [254, 140] width 52 height 13
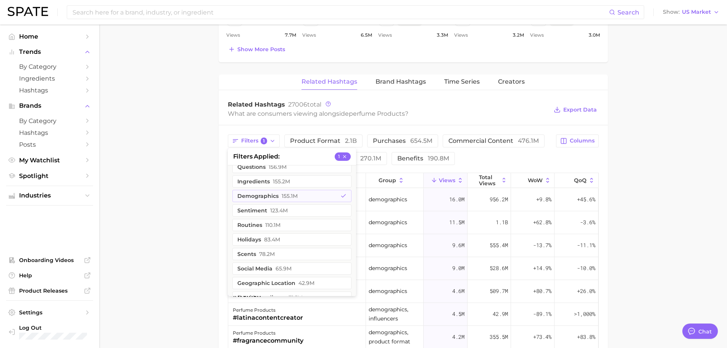
scroll to position [76, 0]
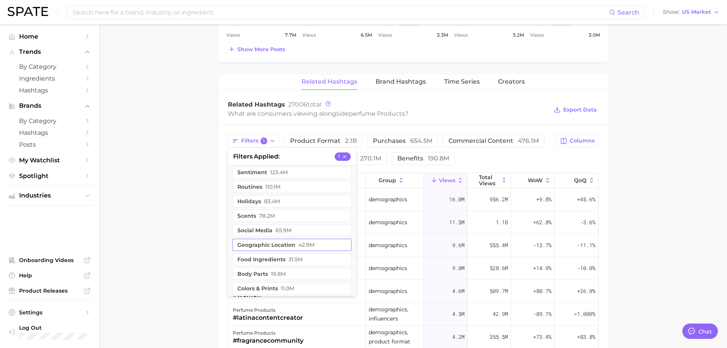
click at [280, 241] on button "geographic location 42.9m" at bounding box center [291, 244] width 119 height 12
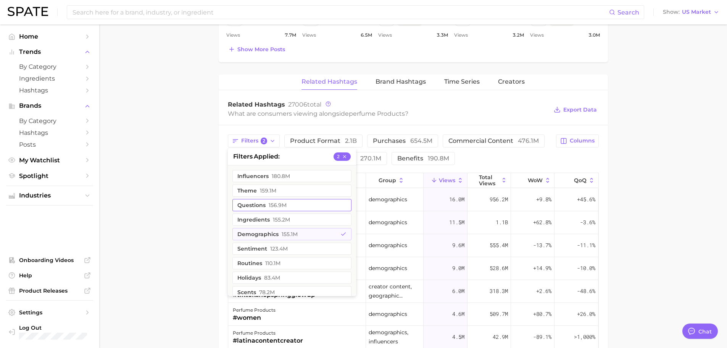
scroll to position [496, 0]
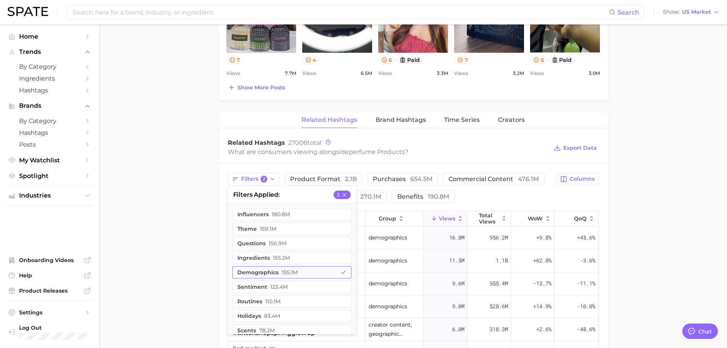
click at [293, 272] on span "155.1m" at bounding box center [290, 272] width 16 height 6
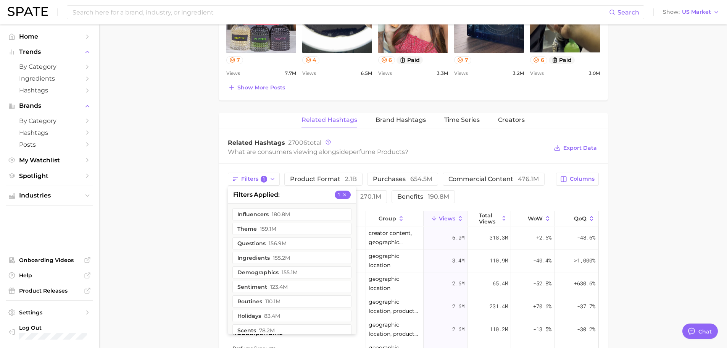
click at [176, 257] on main "1. fragrance 2. personal fragrance 3. perfume products 4. Subcategory Overview …" at bounding box center [413, 67] width 628 height 1077
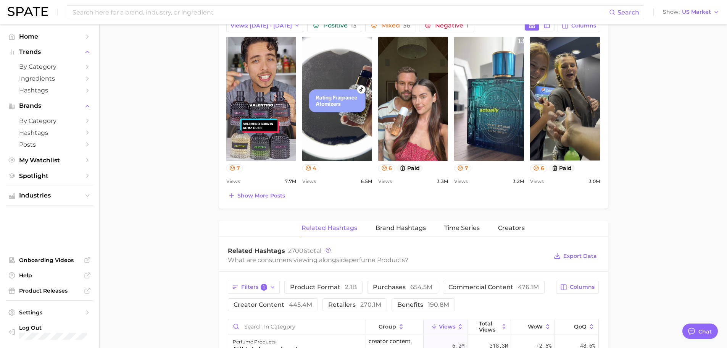
scroll to position [487, 0]
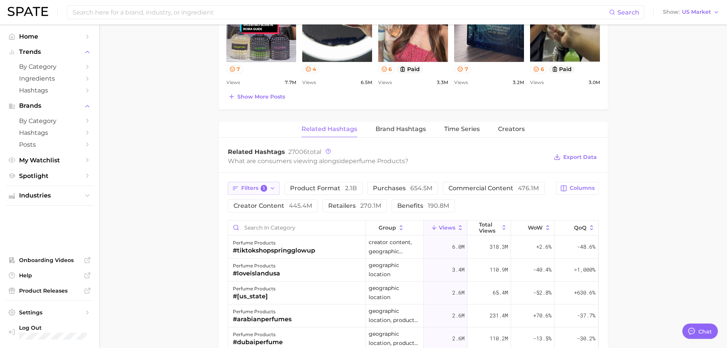
click at [250, 184] on button "Filters 1" at bounding box center [254, 188] width 52 height 13
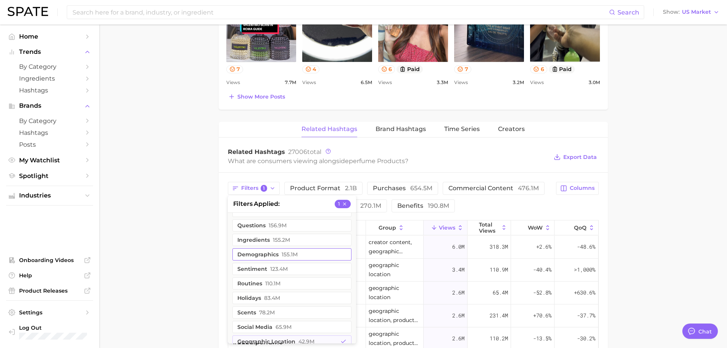
scroll to position [38, 0]
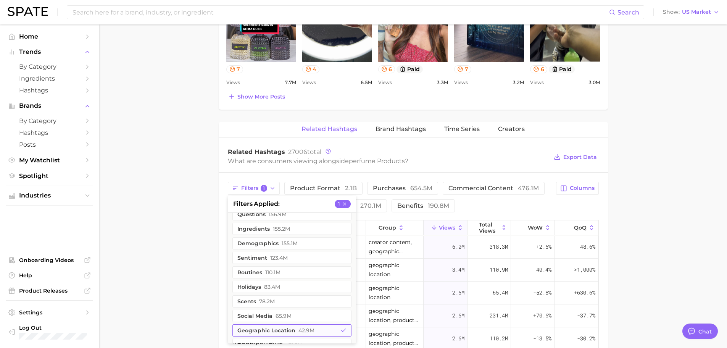
click at [305, 333] on span "42.9m" at bounding box center [306, 330] width 16 height 6
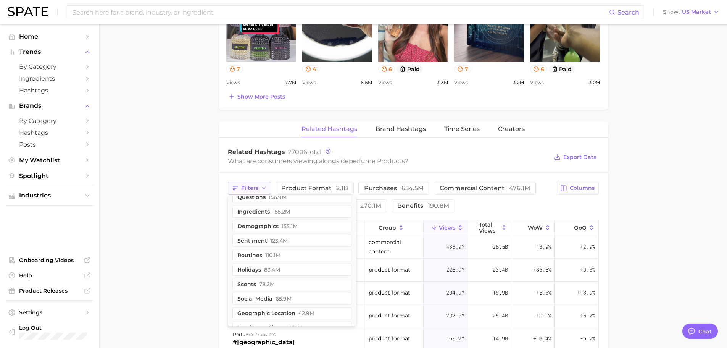
click at [255, 185] on span "Filters" at bounding box center [249, 188] width 17 height 6
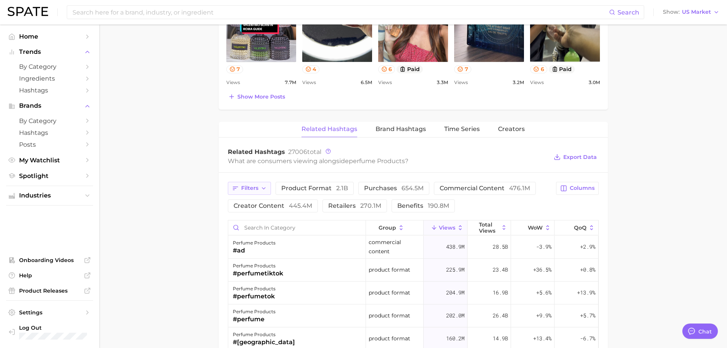
click at [256, 188] on span "Filters" at bounding box center [249, 188] width 17 height 6
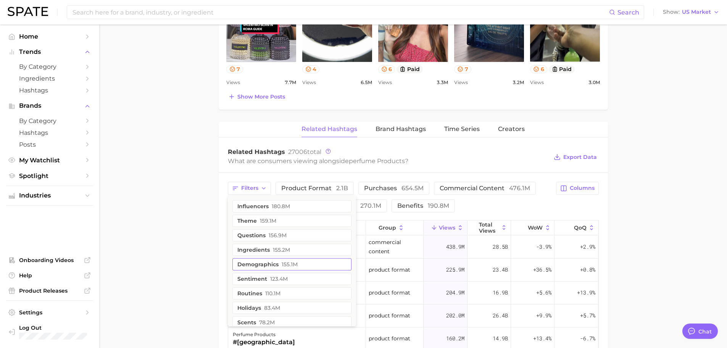
scroll to position [449, 0]
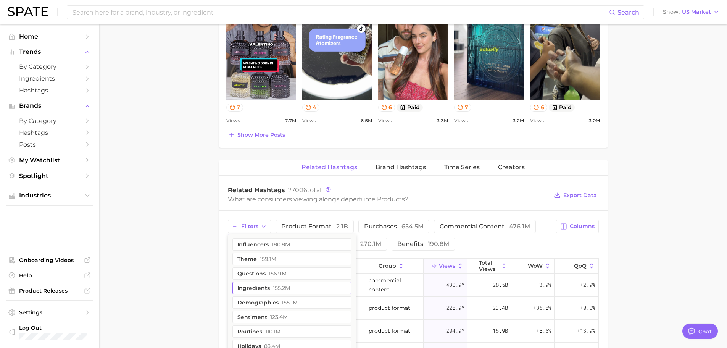
click at [291, 291] on button "ingredients 155.2m" at bounding box center [291, 288] width 119 height 12
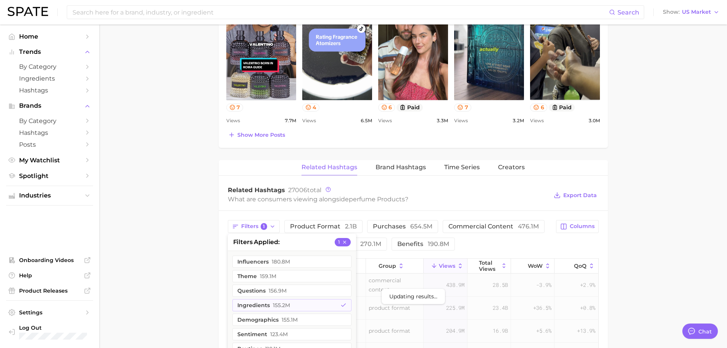
click at [626, 252] on main "1. fragrance 2. personal fragrance 3. perfume products 4. Subcategory Overview …" at bounding box center [413, 114] width 628 height 1077
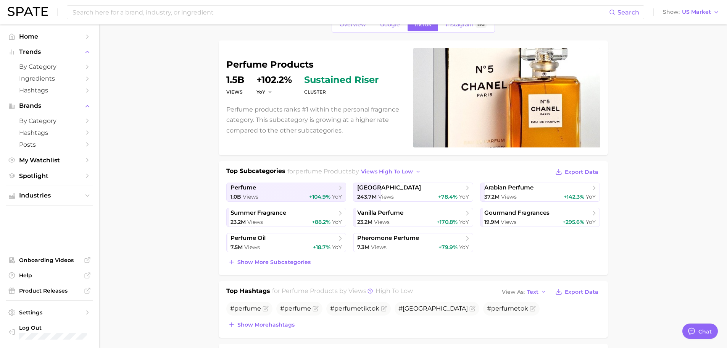
scroll to position [0, 0]
